Goal: Task Accomplishment & Management: Use online tool/utility

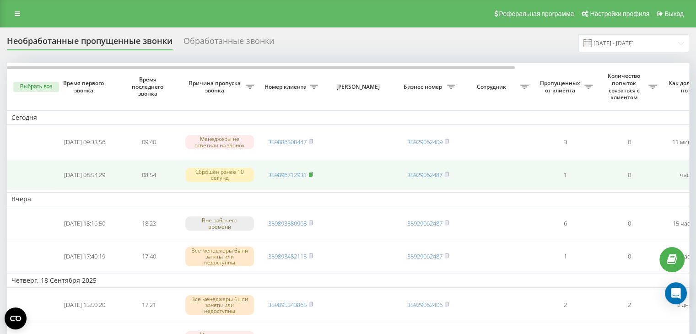
click at [311, 173] on rect at bounding box center [310, 175] width 3 height 4
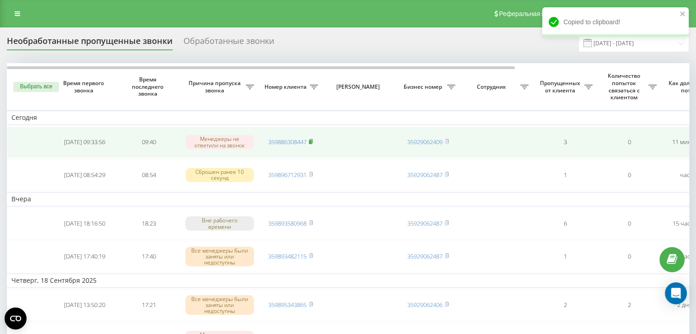
click at [312, 140] on rect at bounding box center [310, 142] width 3 height 4
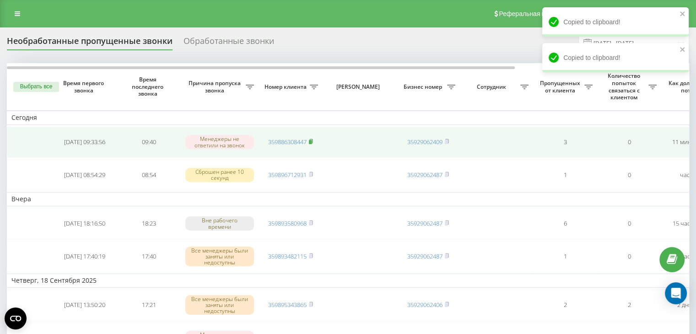
click at [311, 140] on rect at bounding box center [310, 142] width 3 height 4
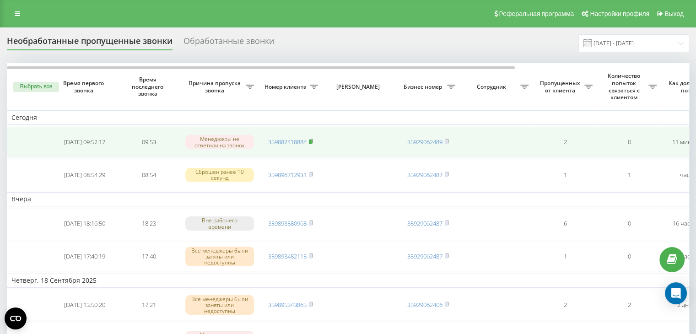
click at [312, 141] on rect at bounding box center [310, 142] width 3 height 4
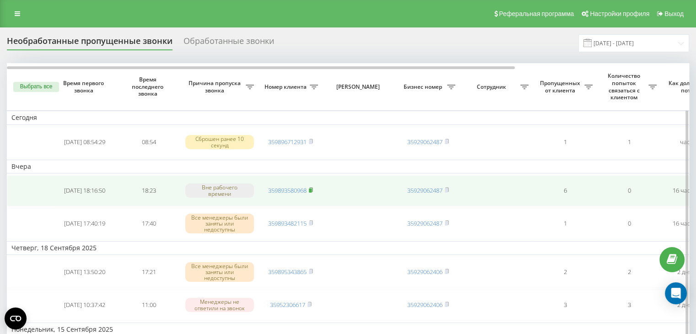
click at [311, 189] on rect at bounding box center [310, 191] width 3 height 4
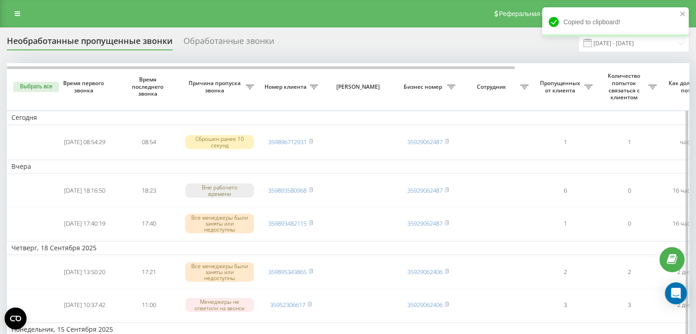
click at [40, 86] on button "Выбрать все" at bounding box center [36, 87] width 46 height 10
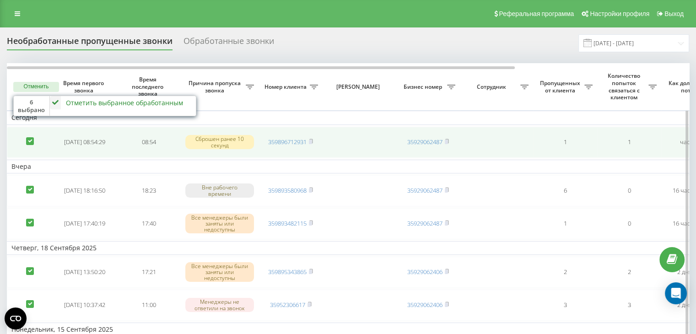
click at [30, 137] on label at bounding box center [30, 137] width 8 height 0
checkbox input "false"
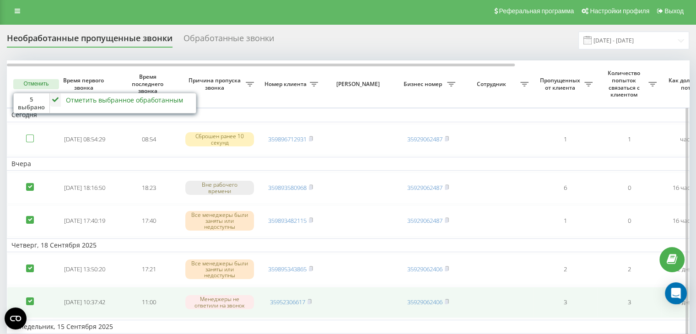
scroll to position [46, 0]
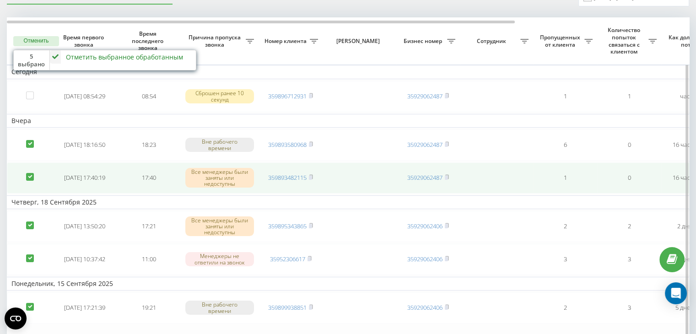
click at [30, 173] on label at bounding box center [30, 173] width 8 height 0
checkbox input "false"
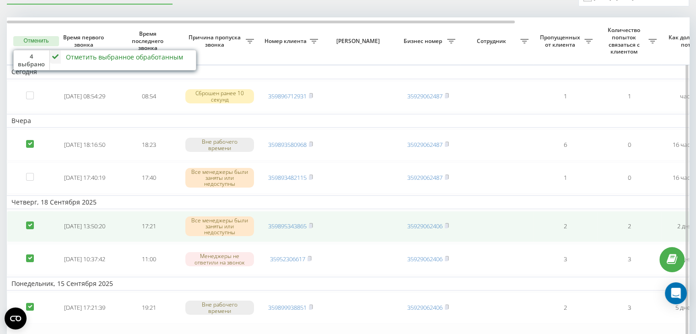
drag, startPoint x: 29, startPoint y: 222, endPoint x: 27, endPoint y: 229, distance: 6.8
click at [30, 221] on label at bounding box center [30, 221] width 8 height 0
checkbox input "false"
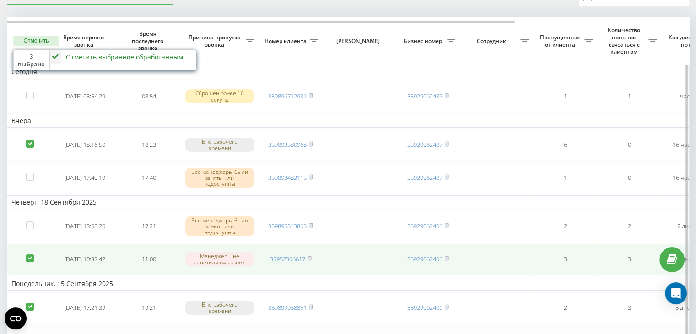
drag, startPoint x: 29, startPoint y: 256, endPoint x: 26, endPoint y: 271, distance: 16.0
click at [30, 254] on label at bounding box center [30, 254] width 8 height 0
checkbox input "false"
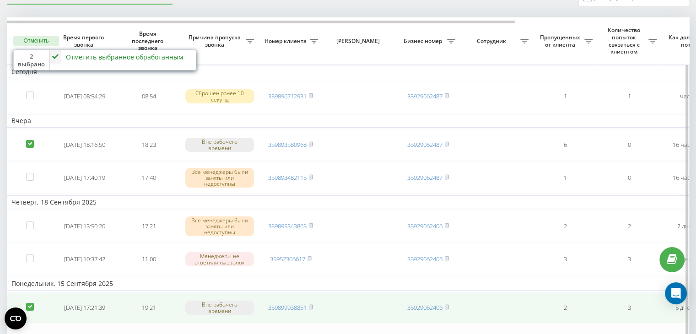
click at [31, 303] on label at bounding box center [30, 303] width 8 height 0
checkbox input "false"
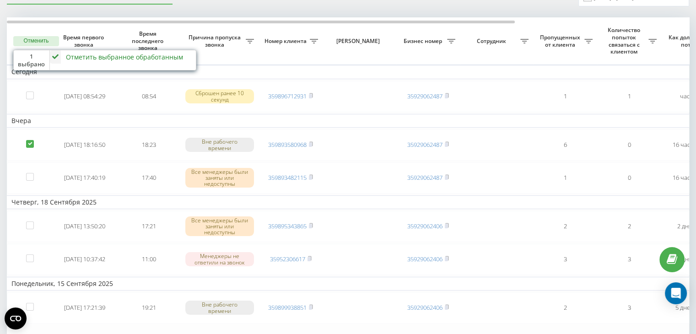
click at [100, 55] on div "Отметить выбранное обработанным" at bounding box center [124, 57] width 117 height 9
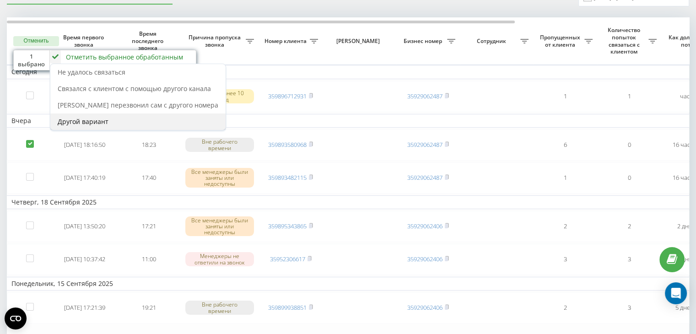
click at [92, 121] on span "Другой вариант" at bounding box center [83, 121] width 51 height 9
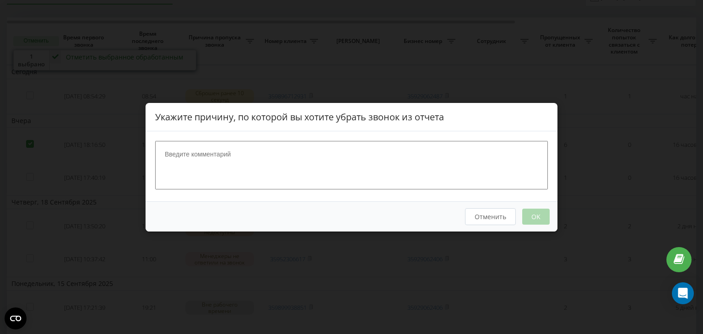
click at [191, 153] on textarea at bounding box center [351, 164] width 393 height 49
type textarea "този номер звъни автома"
click at [524, 211] on button "OK" at bounding box center [535, 216] width 27 height 16
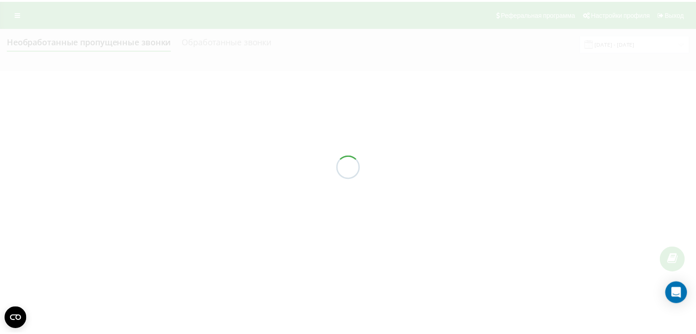
scroll to position [0, 0]
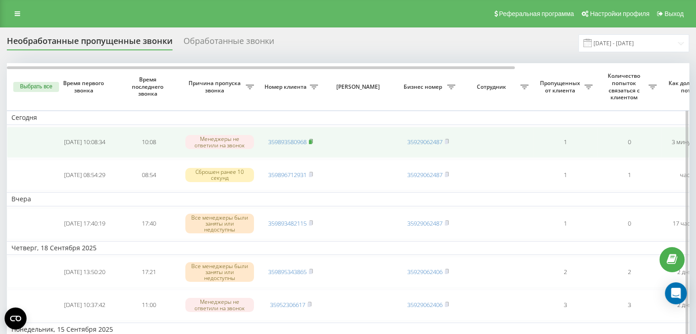
click at [312, 140] on rect at bounding box center [310, 142] width 3 height 4
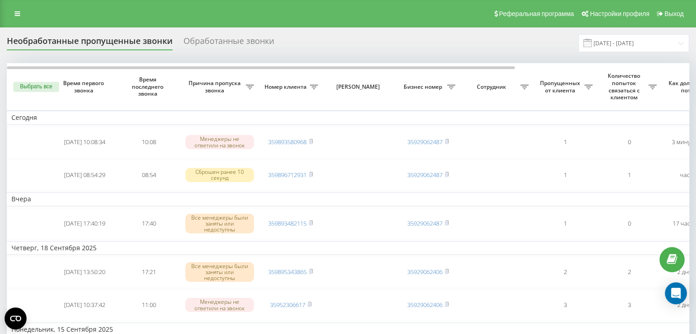
drag, startPoint x: 518, startPoint y: 50, endPoint x: 490, endPoint y: 60, distance: 29.4
click at [518, 50] on div "Необработанные пропущенные звонки Обработанные звонки 20.08.2025 - 20.09.2025" at bounding box center [348, 43] width 682 height 18
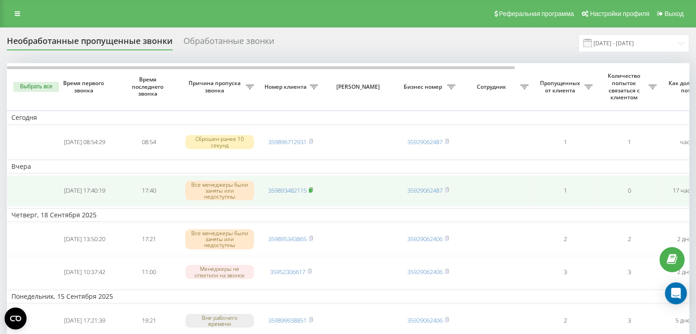
click at [313, 188] on icon at bounding box center [311, 189] width 4 height 5
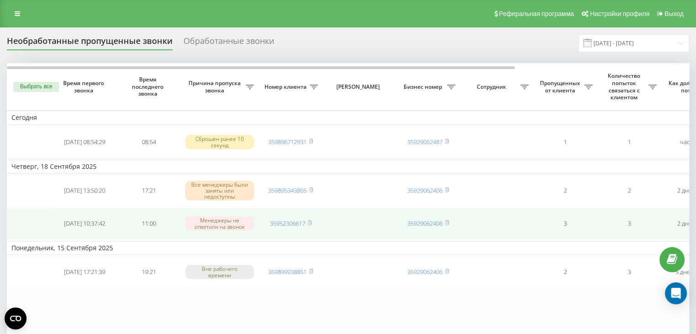
scroll to position [46, 0]
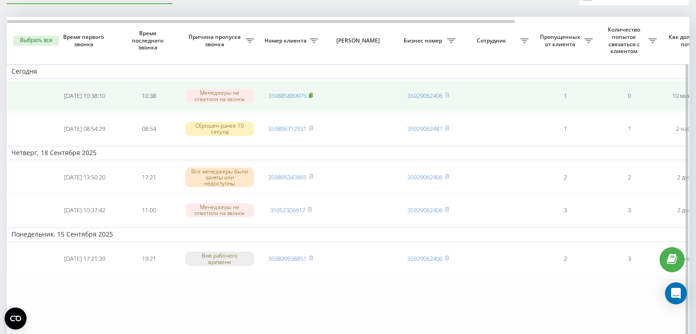
click at [312, 94] on rect at bounding box center [310, 96] width 3 height 4
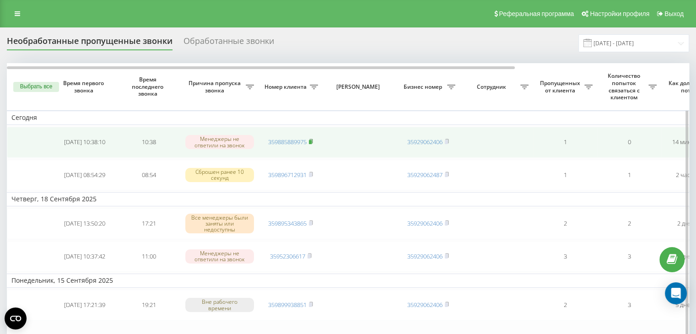
click at [312, 139] on icon at bounding box center [311, 141] width 4 height 5
